Goal: Book appointment/travel/reservation

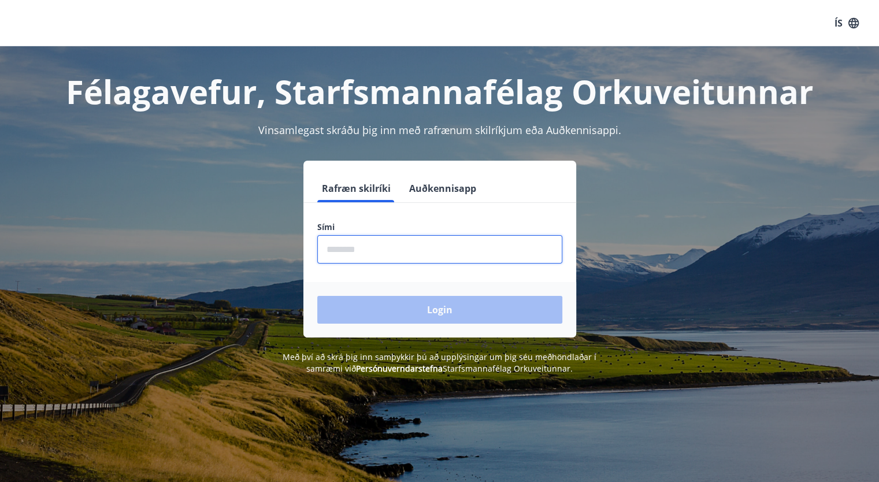
click at [389, 247] on input "phone" at bounding box center [439, 249] width 245 height 28
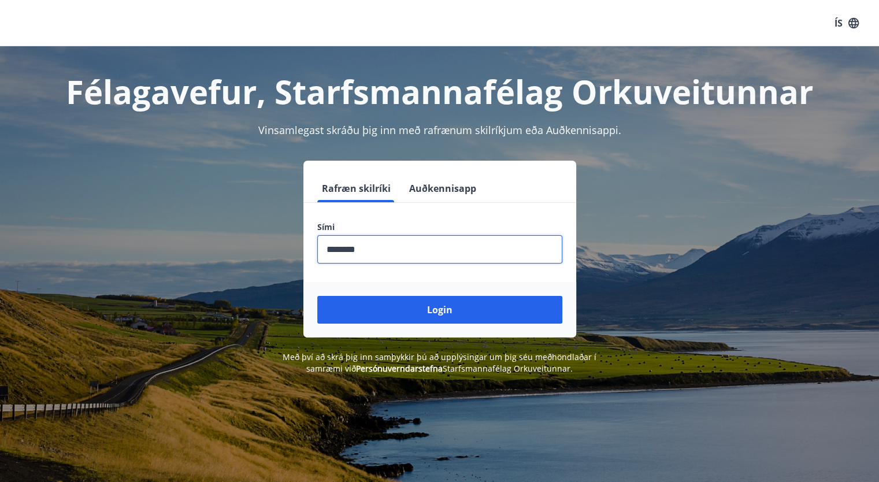
type input "********"
click at [317, 296] on button "Login" at bounding box center [439, 310] width 245 height 28
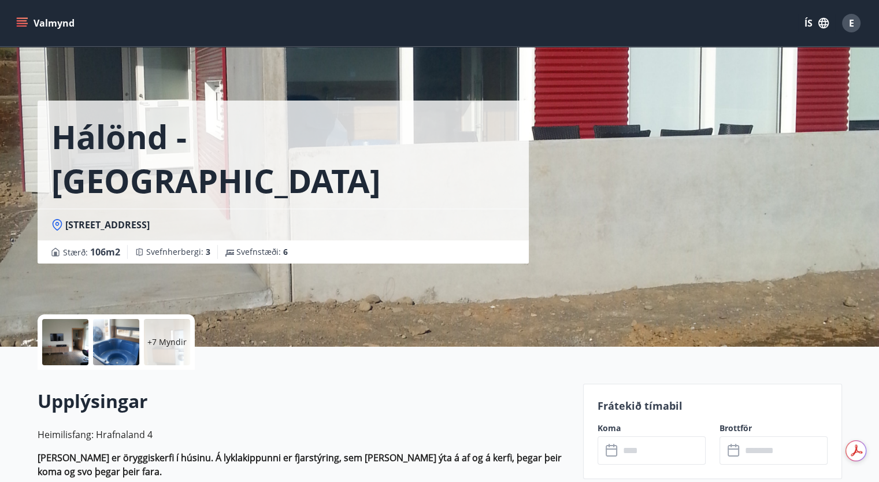
click at [18, 18] on icon "menu" at bounding box center [23, 18] width 13 height 1
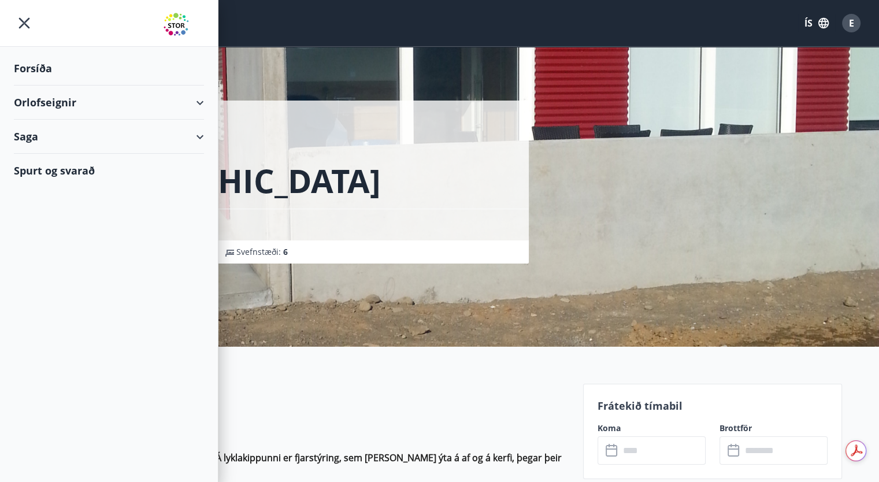
click at [199, 106] on div "Orlofseignir" at bounding box center [109, 103] width 190 height 34
click at [80, 144] on div "Bókunardagatal" at bounding box center [109, 156] width 172 height 24
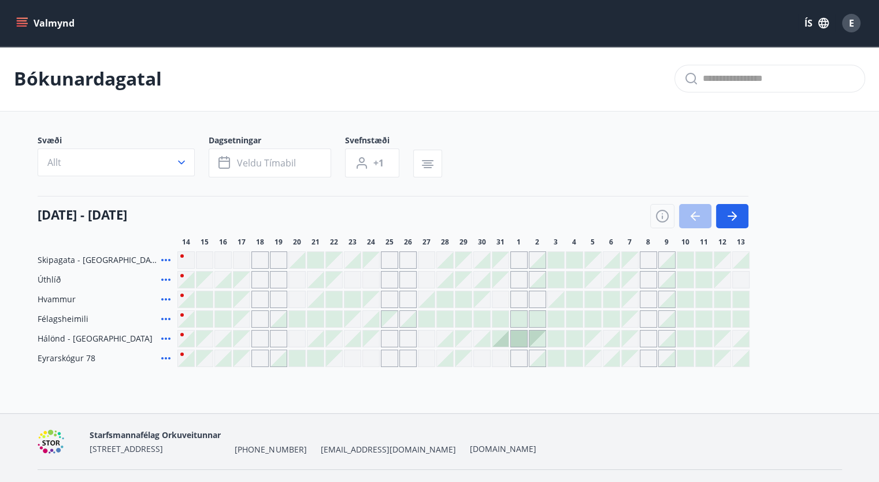
click at [360, 296] on div at bounding box center [352, 299] width 16 height 16
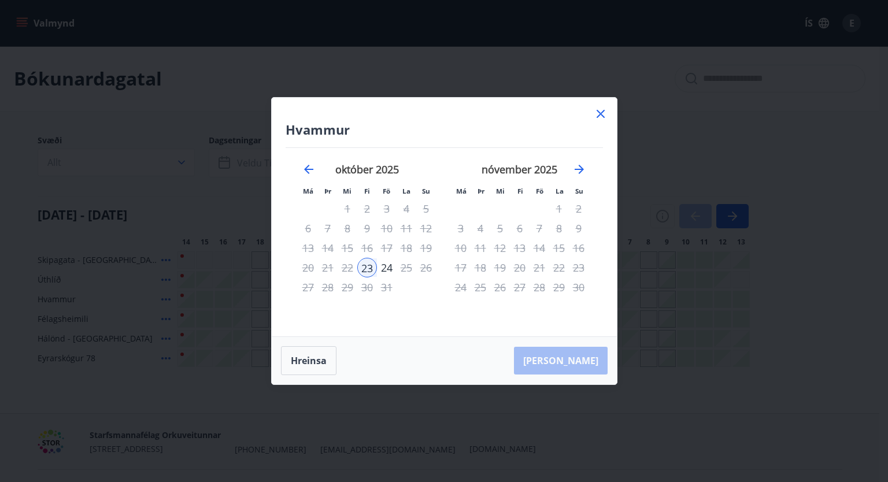
click at [598, 113] on icon at bounding box center [600, 114] width 8 height 8
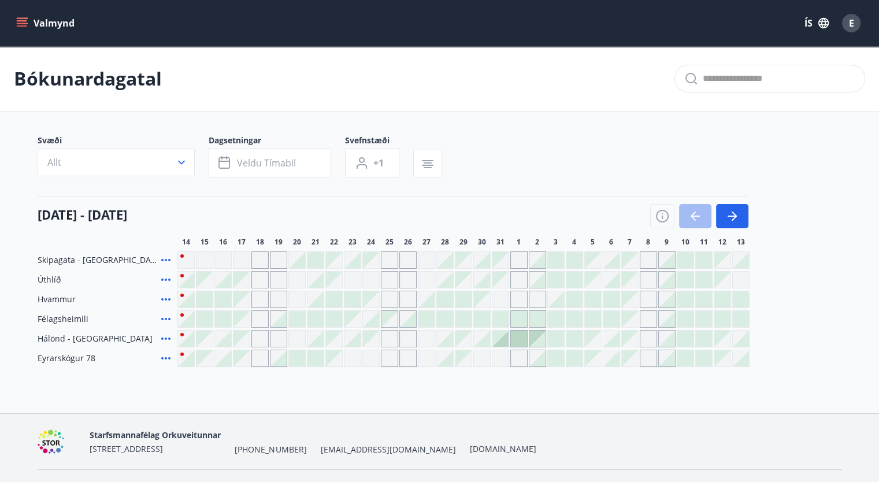
click at [355, 281] on div "Gráir dagar eru ekki bókanlegir" at bounding box center [352, 279] width 17 height 17
click at [352, 266] on div "Skipagata - Akureyri Úthlíð Gráir dagar eru ekki bókanlegir Hvammur Félagsheimi…" at bounding box center [440, 309] width 805 height 116
click at [352, 266] on div at bounding box center [352, 260] width 16 height 16
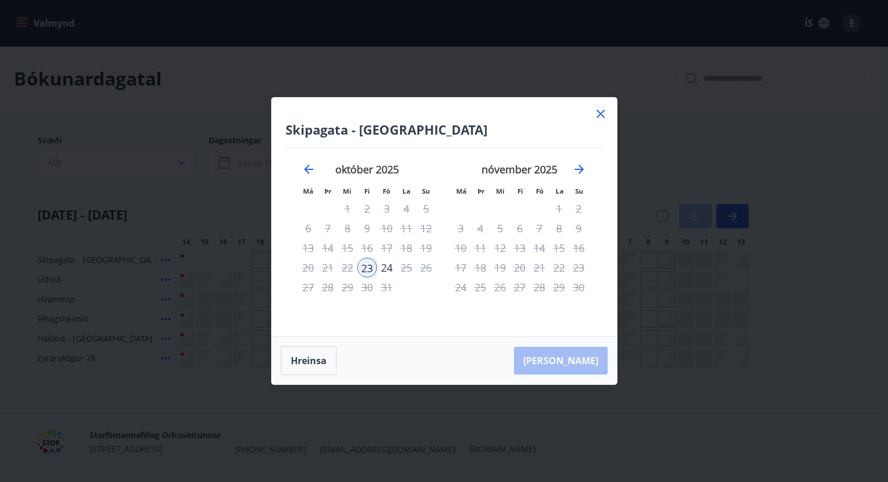
click at [604, 113] on icon at bounding box center [601, 114] width 14 height 14
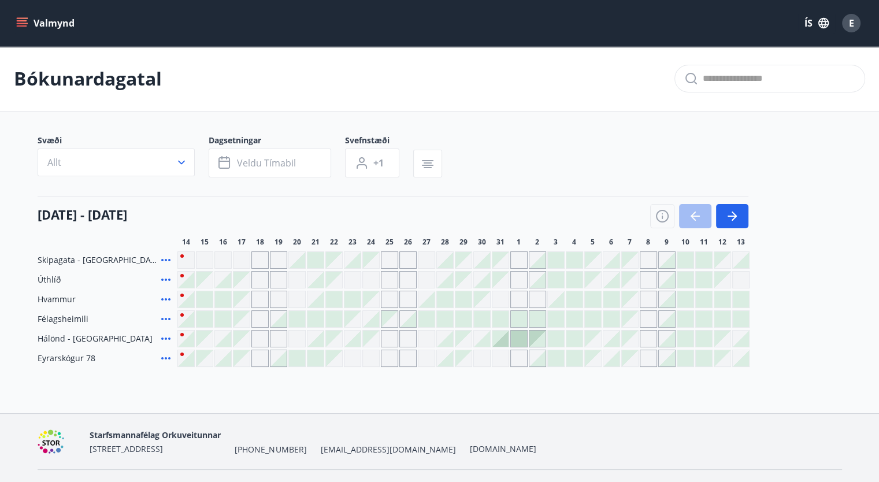
click at [165, 318] on icon at bounding box center [165, 319] width 9 height 2
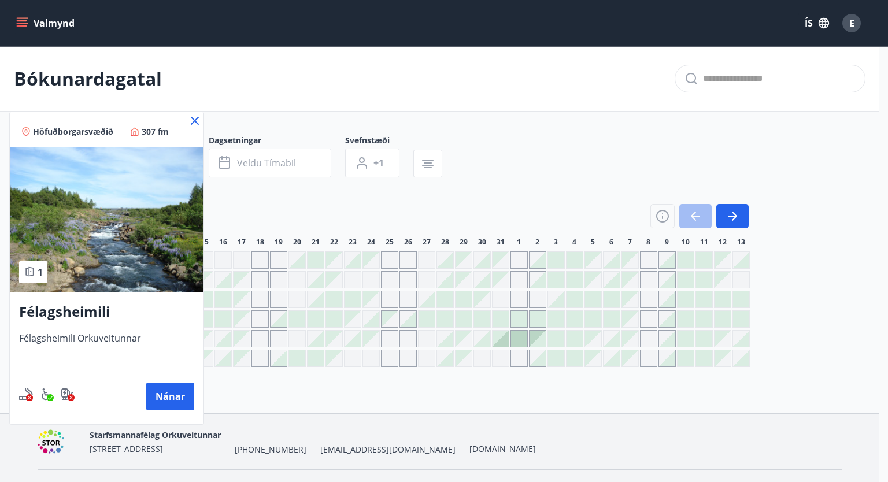
click at [195, 114] on icon at bounding box center [195, 121] width 14 height 14
